Goal: Task Accomplishment & Management: Use online tool/utility

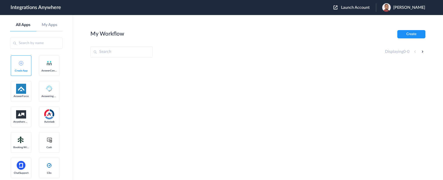
click at [366, 7] on span "Launch Account" at bounding box center [355, 8] width 29 height 4
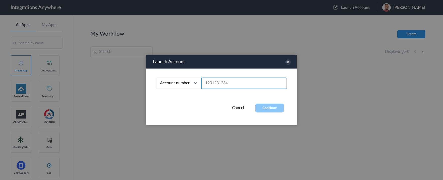
click at [220, 82] on input "text" at bounding box center [244, 83] width 85 height 11
paste input "8667905968"
type input "8667905968"
click at [264, 107] on button "Continue" at bounding box center [270, 108] width 28 height 9
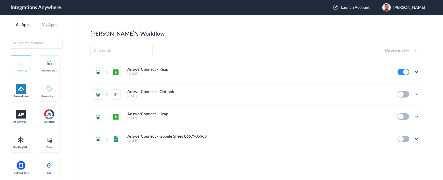
click at [418, 72] on icon at bounding box center [416, 72] width 5 height 5
click at [399, 82] on link "Edit" at bounding box center [396, 84] width 12 height 4
click at [417, 72] on icon at bounding box center [416, 72] width 5 height 5
click at [406, 92] on link "Task history" at bounding box center [402, 93] width 24 height 4
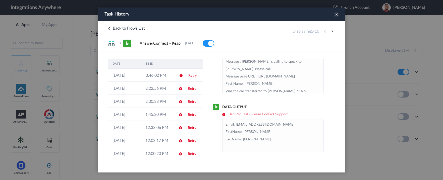
click at [336, 14] on icon at bounding box center [337, 15] width 6 height 6
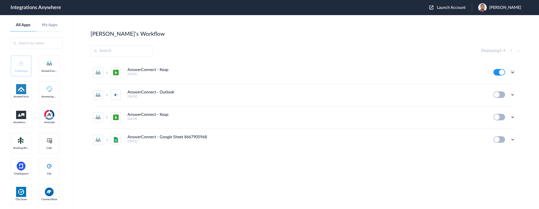
click at [443, 71] on icon at bounding box center [512, 72] width 5 height 5
click at [443, 92] on link "Task history" at bounding box center [498, 93] width 24 height 4
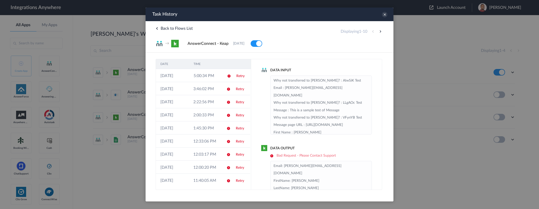
scroll to position [13, 0]
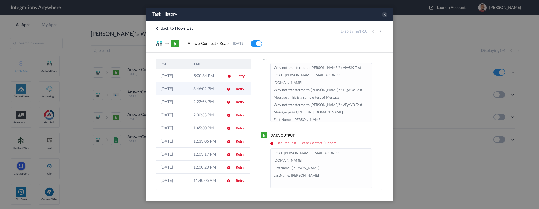
click at [197, 92] on td "3:46:02 PM" at bounding box center [205, 88] width 33 height 13
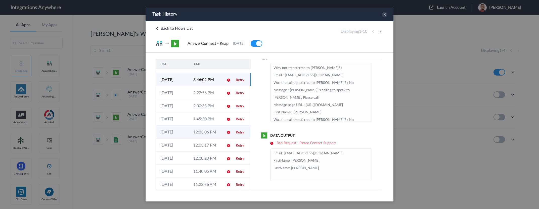
scroll to position [14, 0]
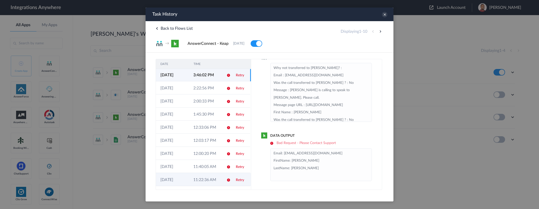
click at [203, 180] on td "11:22:36 AM" at bounding box center [205, 179] width 33 height 13
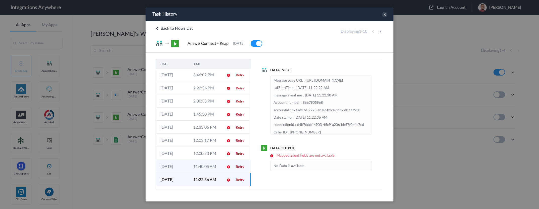
click at [203, 167] on td "11:40:05 AM" at bounding box center [205, 166] width 33 height 13
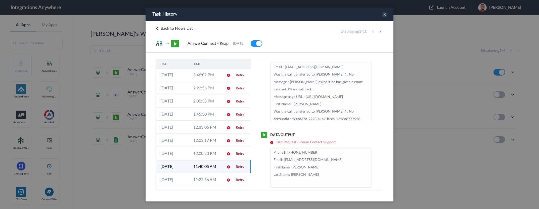
scroll to position [20, 0]
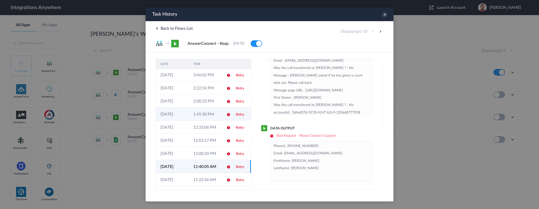
click at [205, 114] on td "1:45:30 PM" at bounding box center [205, 113] width 33 height 13
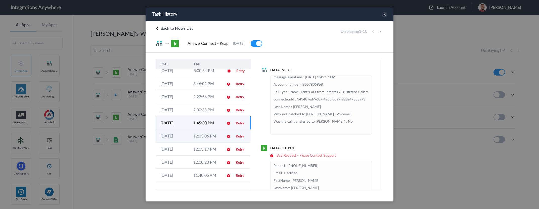
scroll to position [0, 0]
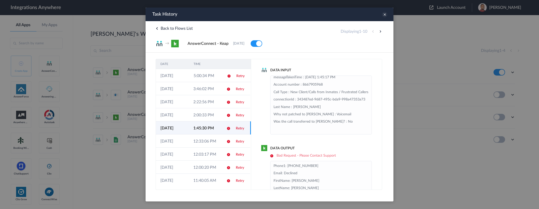
click at [383, 14] on icon at bounding box center [385, 15] width 6 height 6
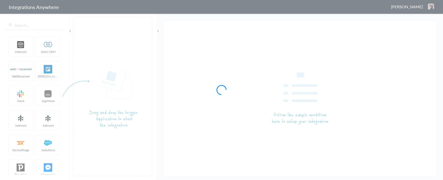
type input "AnswerConnect - Keap"
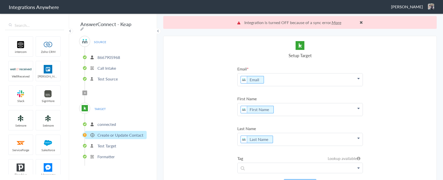
click at [335, 22] on link "More" at bounding box center [337, 23] width 10 height 6
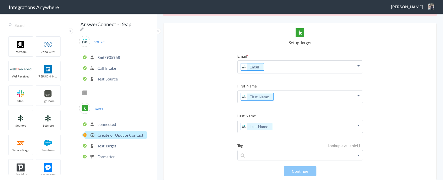
click at [112, 56] on p "8667905968" at bounding box center [108, 58] width 23 height 6
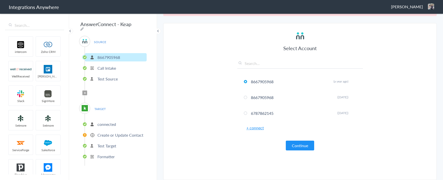
click at [107, 66] on p "Call Intake" at bounding box center [106, 68] width 19 height 6
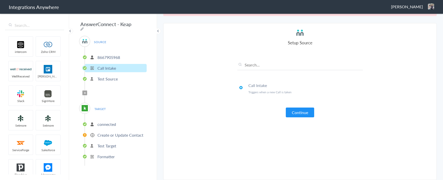
click at [107, 77] on p "Test Source" at bounding box center [107, 79] width 20 height 6
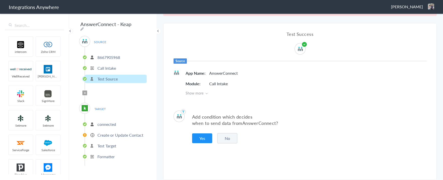
click at [103, 123] on p "connected" at bounding box center [106, 125] width 19 height 6
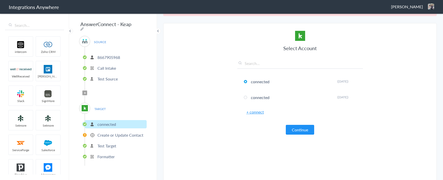
click at [105, 133] on p "Create or Update Contact" at bounding box center [120, 135] width 46 height 6
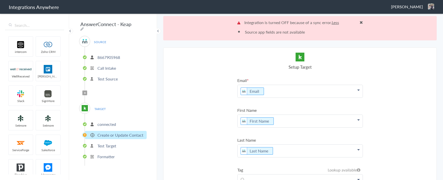
click at [358, 89] on icon at bounding box center [359, 90] width 2 height 4
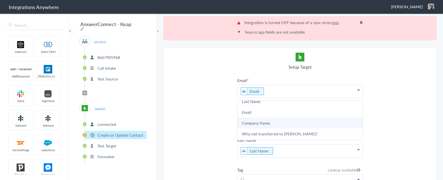
scroll to position [25, 0]
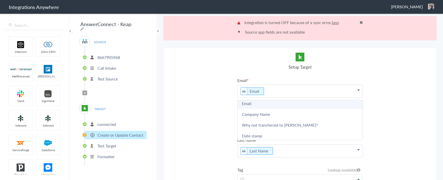
click at [248, 104] on link "Email" at bounding box center [300, 103] width 125 height 11
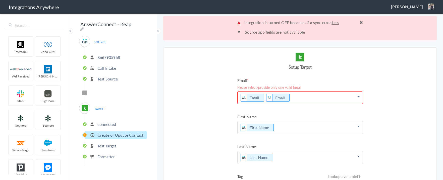
click at [291, 97] on p "Email Email" at bounding box center [300, 98] width 125 height 13
click at [287, 98] on icon at bounding box center [290, 98] width 6 height 6
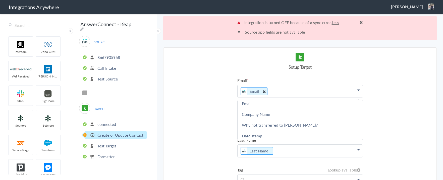
click at [262, 91] on icon at bounding box center [264, 91] width 6 height 6
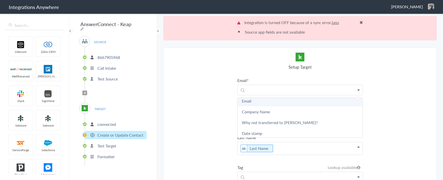
click at [245, 102] on link "Email" at bounding box center [300, 101] width 125 height 11
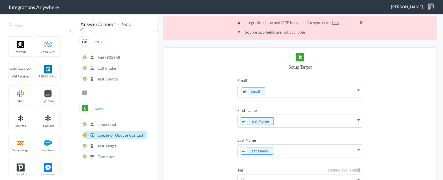
click at [281, 98] on p "First Name" at bounding box center [300, 91] width 125 height 13
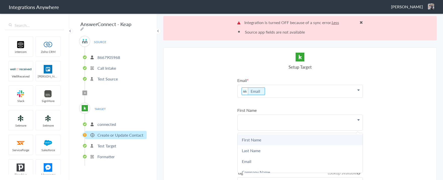
click at [0, 0] on link "First Name" at bounding box center [0, 0] width 0 height 0
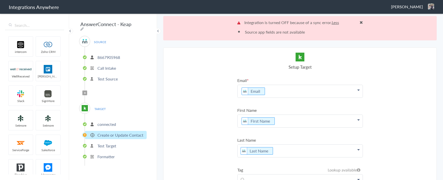
click at [279, 98] on p "Last Name" at bounding box center [300, 91] width 125 height 13
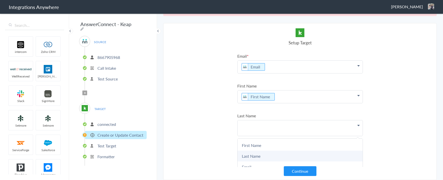
click at [0, 0] on link "Last Name" at bounding box center [0, 0] width 0 height 0
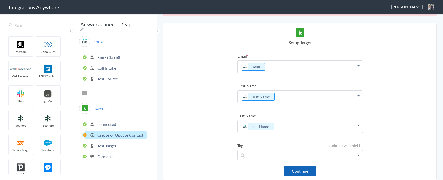
click at [298, 171] on button "Continue" at bounding box center [300, 172] width 33 height 10
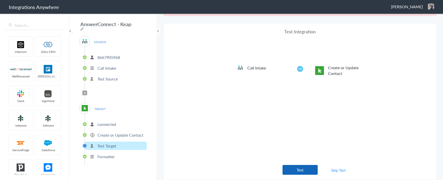
click at [295, 170] on button "Test" at bounding box center [300, 170] width 35 height 10
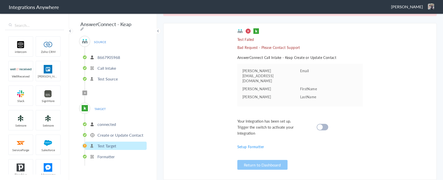
click at [323, 124] on div at bounding box center [323, 127] width 12 height 7
click at [319, 125] on cite at bounding box center [320, 128] width 6 height 6
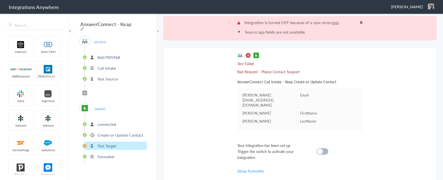
click at [324, 149] on div at bounding box center [323, 152] width 12 height 7
click at [110, 132] on p "Create or Update Contact" at bounding box center [120, 135] width 46 height 6
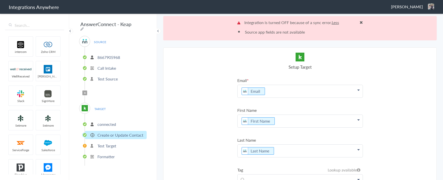
scroll to position [24, 0]
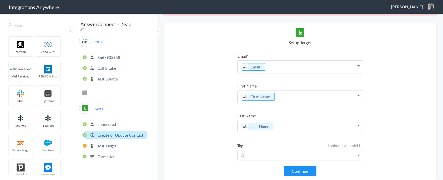
click at [112, 144] on p "Test Target" at bounding box center [106, 146] width 19 height 6
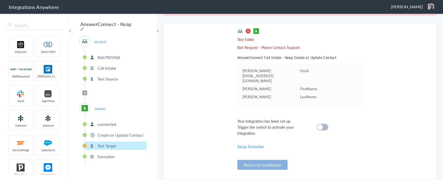
click at [253, 168] on button "Return to Dashboard" at bounding box center [262, 165] width 50 height 10
click at [111, 78] on p "Test Source" at bounding box center [107, 79] width 20 height 6
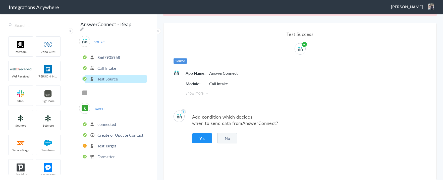
click at [108, 122] on p "connected" at bounding box center [106, 125] width 19 height 6
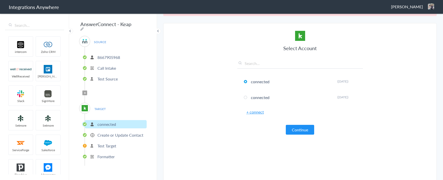
click at [108, 133] on p "Create or Update Contact" at bounding box center [120, 135] width 46 height 6
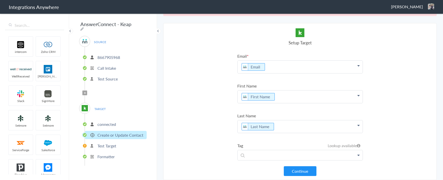
click at [110, 144] on p "Test Target" at bounding box center [106, 146] width 19 height 6
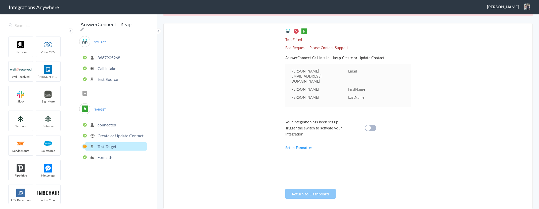
click at [110, 133] on p "Create or Update Contact" at bounding box center [120, 135] width 46 height 6
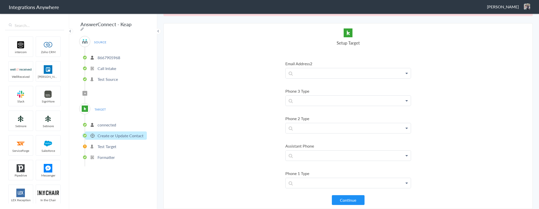
click at [105, 145] on p "Test Target" at bounding box center [106, 146] width 19 height 6
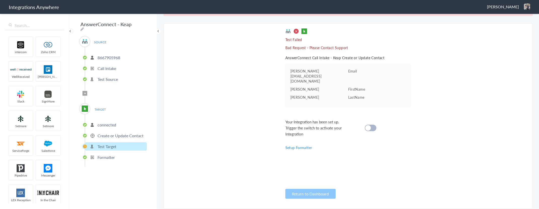
click at [126, 133] on p "Create or Update Contact" at bounding box center [120, 135] width 46 height 6
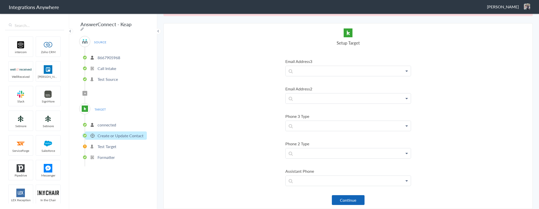
click at [341, 180] on button "Continue" at bounding box center [348, 200] width 33 height 10
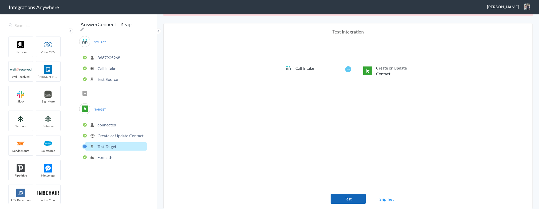
click at [345, 180] on button "Test" at bounding box center [347, 198] width 35 height 10
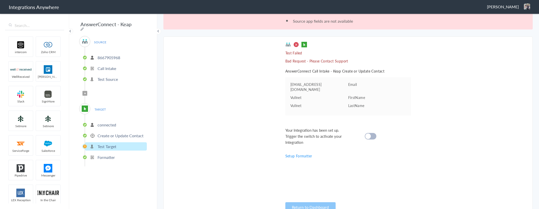
scroll to position [0, 0]
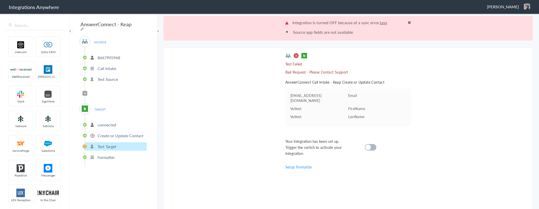
click at [108, 56] on p "8667905968" at bounding box center [108, 58] width 23 height 6
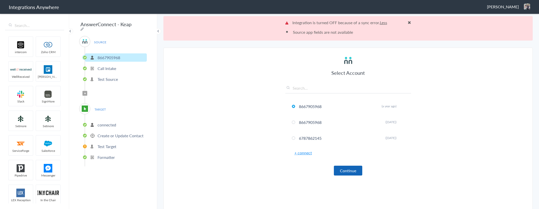
click at [349, 171] on button "Continue" at bounding box center [348, 170] width 28 height 10
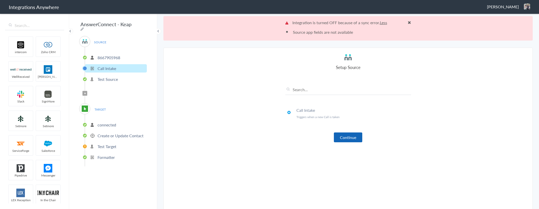
click at [347, 138] on button "Continue" at bounding box center [348, 137] width 28 height 10
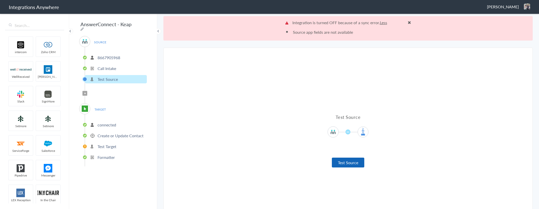
click at [349, 163] on button "Test Source" at bounding box center [348, 162] width 32 height 10
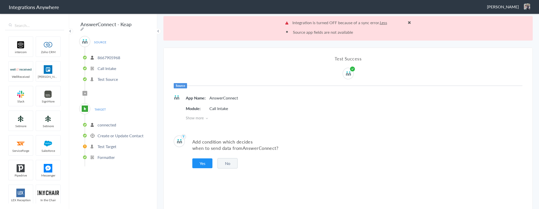
click at [229, 163] on button "No" at bounding box center [227, 163] width 20 height 10
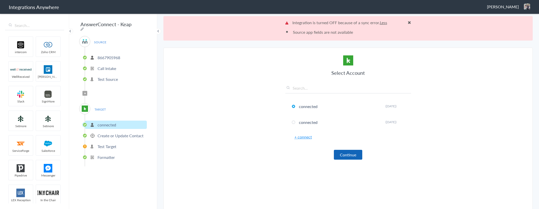
click at [344, 154] on button "Continue" at bounding box center [348, 155] width 28 height 10
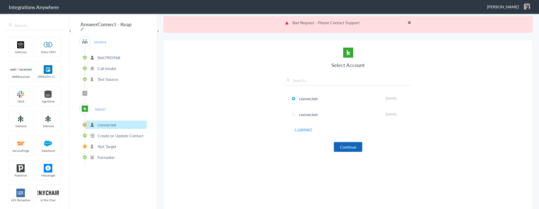
click at [344, 147] on button "Continue" at bounding box center [348, 147] width 28 height 10
click at [305, 130] on link "+ connect" at bounding box center [303, 129] width 18 height 6
